Goal: Find specific page/section: Find specific page/section

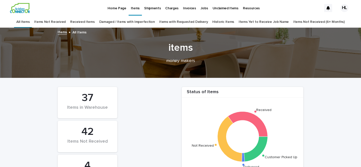
click at [133, 8] on p "Items" at bounding box center [135, 5] width 9 height 11
